Goal: Information Seeking & Learning: Learn about a topic

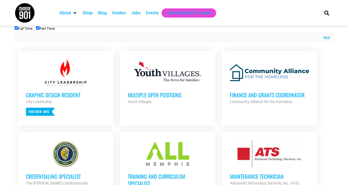
scroll to position [196, 0]
click at [253, 96] on h3 "Finance and Grants Coordinator" at bounding box center [269, 94] width 79 height 7
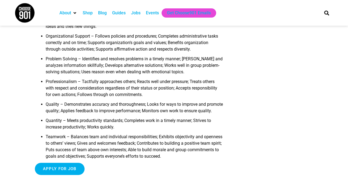
scroll to position [675, 0]
